Goal: Task Accomplishment & Management: Complete application form

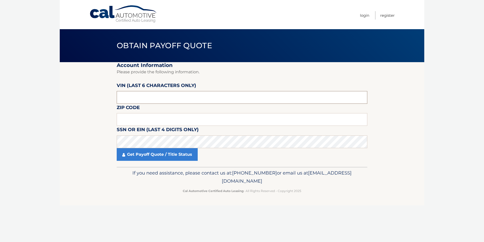
click at [141, 97] on input "text" at bounding box center [242, 97] width 251 height 13
type input "2*****"
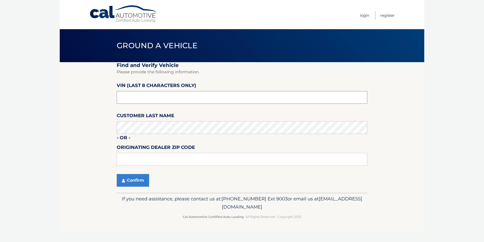
click at [138, 101] on input "text" at bounding box center [242, 97] width 251 height 13
type input "PH208759"
click at [137, 181] on button "Confirm" at bounding box center [133, 180] width 32 height 13
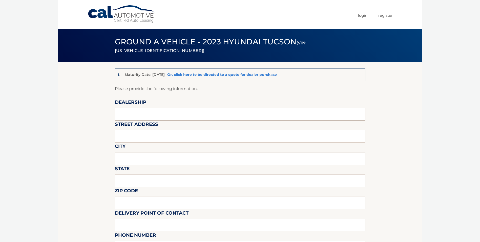
click at [138, 111] on input "text" at bounding box center [240, 114] width 251 height 13
type input "FREEHOLD HYUNDAI"
type input "4065 US 9"
type input "FREEHOLD"
type input "NEW JERSEY"
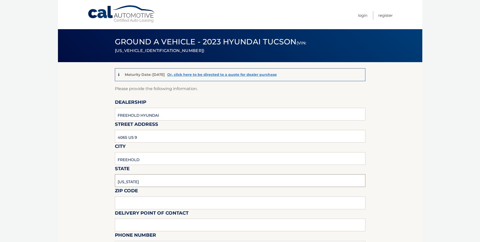
type input "07728"
type input "MIKE MACKEY"
type input "7326160589"
type input "MMACKEY@FREEHOLDHYUNDAI.COM"
type input "DAN NELSON"
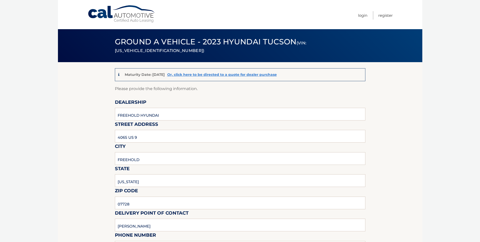
type input "9088390905"
type input "DNELSON@FREEHOLDHYUNDAI.COM"
type input "PICKUP MONDAY THRU SATURDAY 9AM TO 6PM."
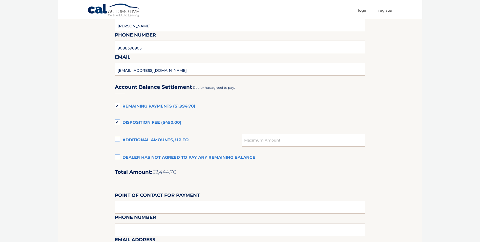
scroll to position [304, 0]
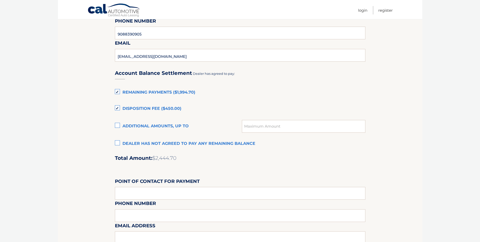
click at [119, 142] on label "Dealer has not agreed to pay any remaining balance" at bounding box center [240, 144] width 251 height 10
click at [0, 0] on input "Dealer has not agreed to pay any remaining balance" at bounding box center [0, 0] width 0 height 0
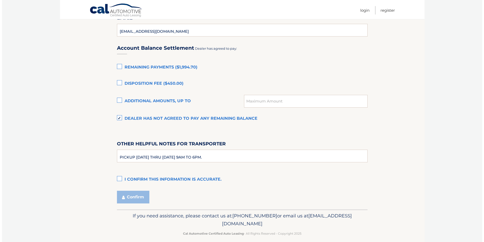
scroll to position [329, 0]
click at [117, 175] on label "I confirm this information is accurate." at bounding box center [240, 179] width 251 height 10
click at [0, 0] on input "I confirm this information is accurate." at bounding box center [0, 0] width 0 height 0
click at [128, 197] on button "Confirm" at bounding box center [131, 196] width 32 height 13
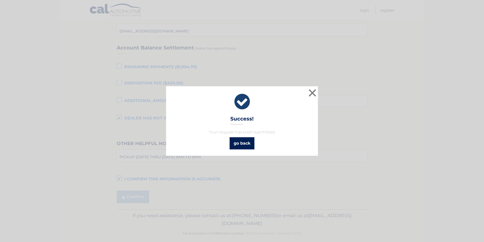
click at [237, 146] on link "go back" at bounding box center [242, 143] width 25 height 12
